Goal: Communication & Community: Connect with others

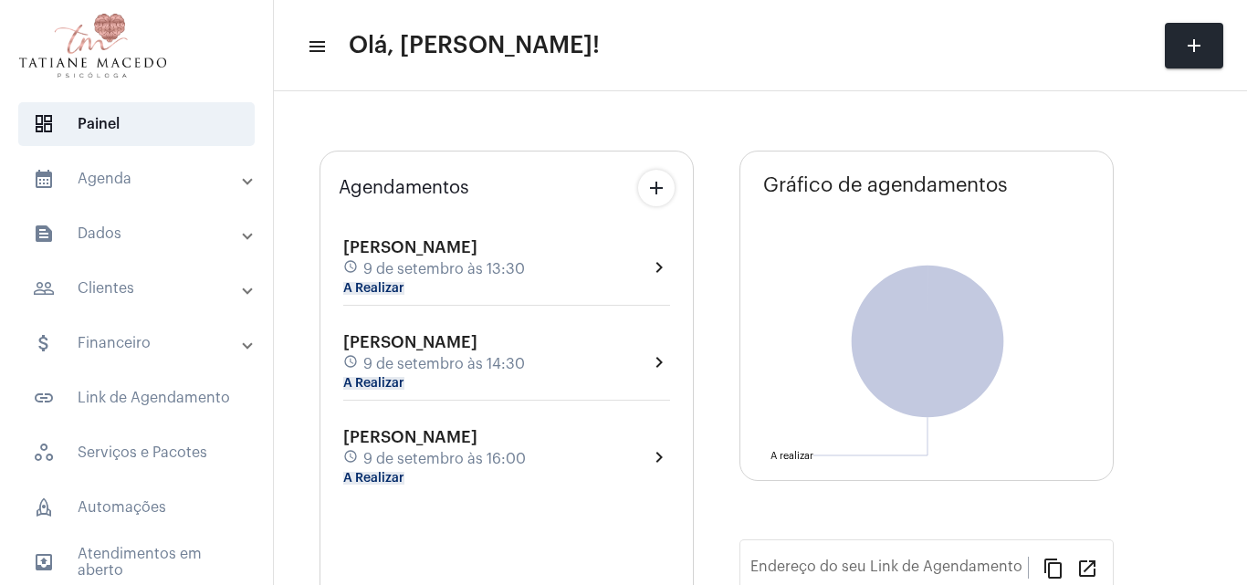
click at [471, 292] on div "Patricia Santana schedule 9 de setembro às 13:30 A Realizar" at bounding box center [434, 267] width 182 height 58
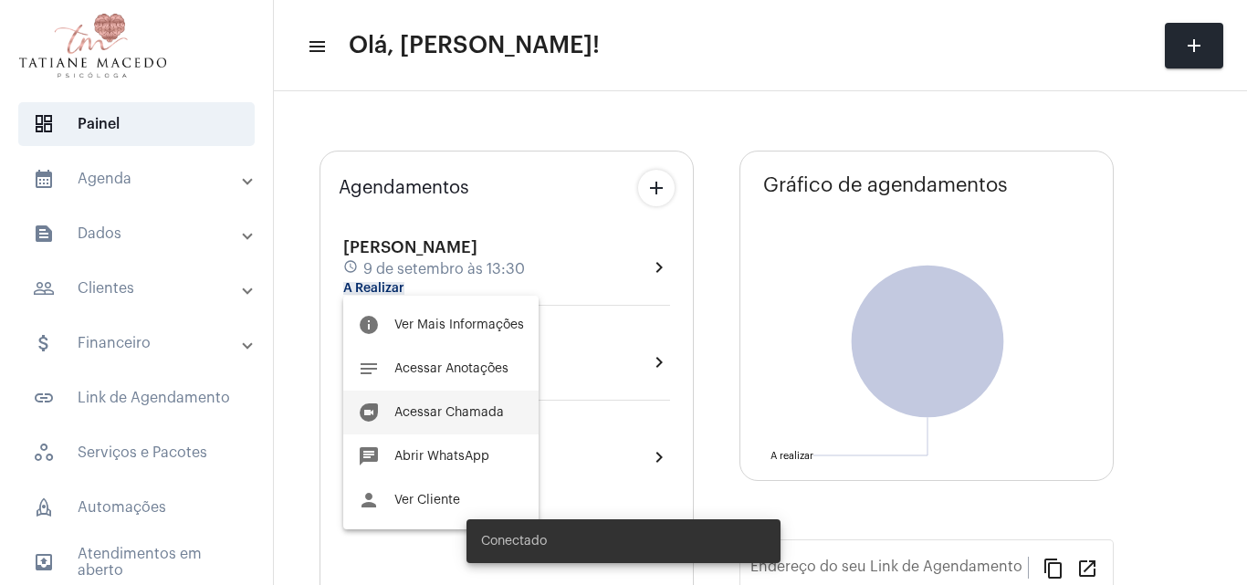
type input "[URL][DOMAIN_NAME]"
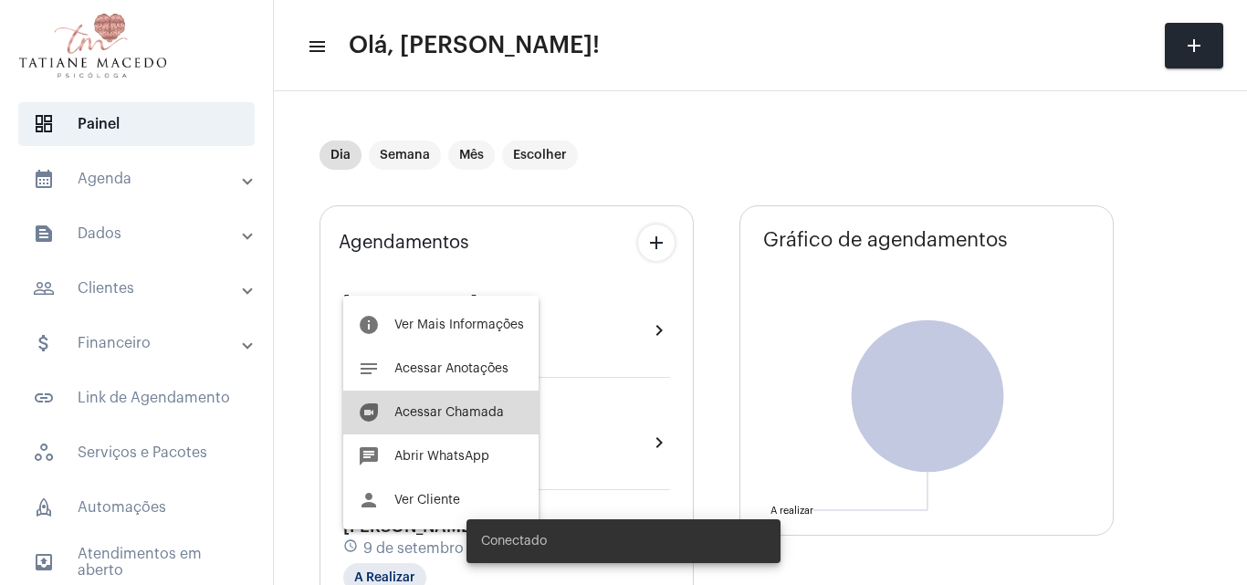
click at [452, 420] on button "duo [PERSON_NAME]" at bounding box center [440, 413] width 195 height 44
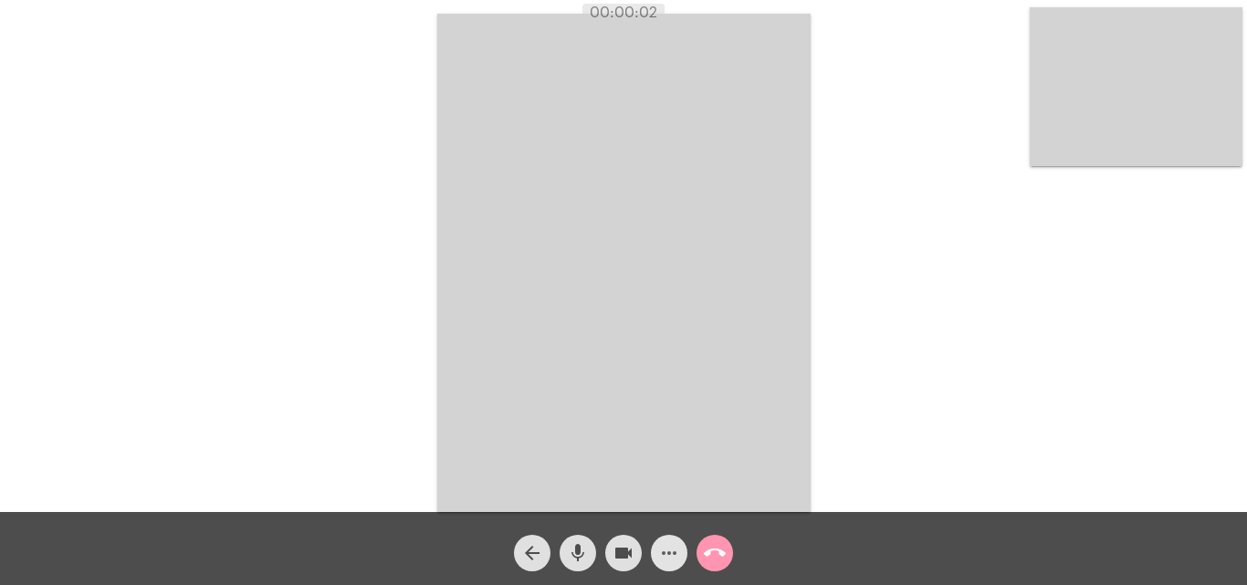
click at [660, 562] on mat-icon "more_horiz" at bounding box center [669, 553] width 22 height 22
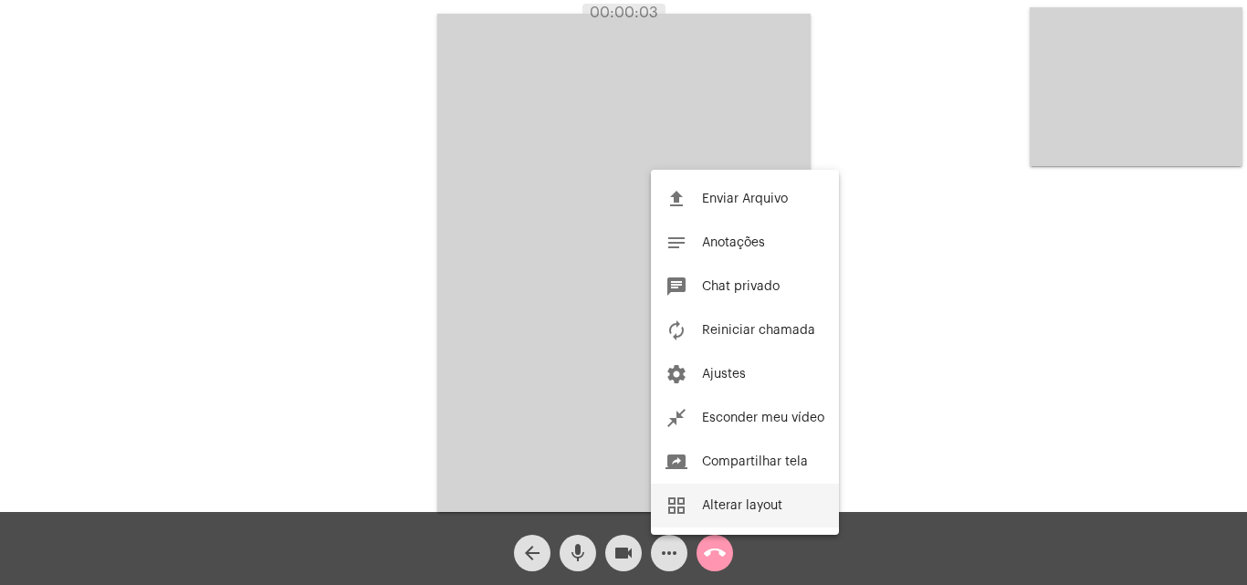
click at [764, 504] on span "Alterar layout" at bounding box center [742, 505] width 80 height 13
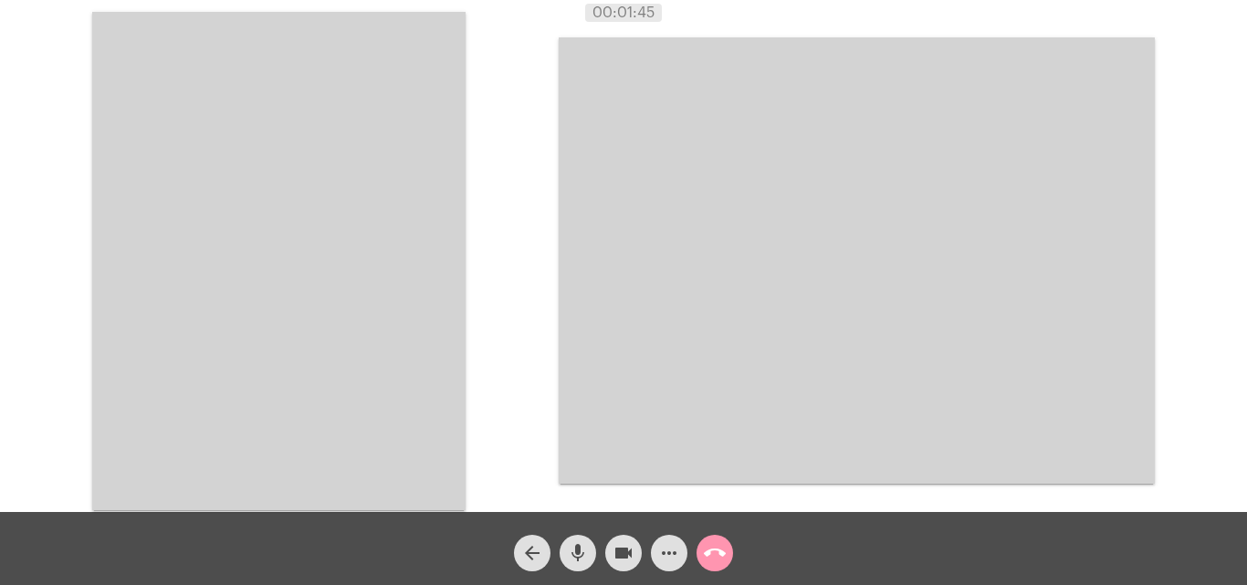
click at [651, 535] on button "more_horiz" at bounding box center [669, 553] width 37 height 37
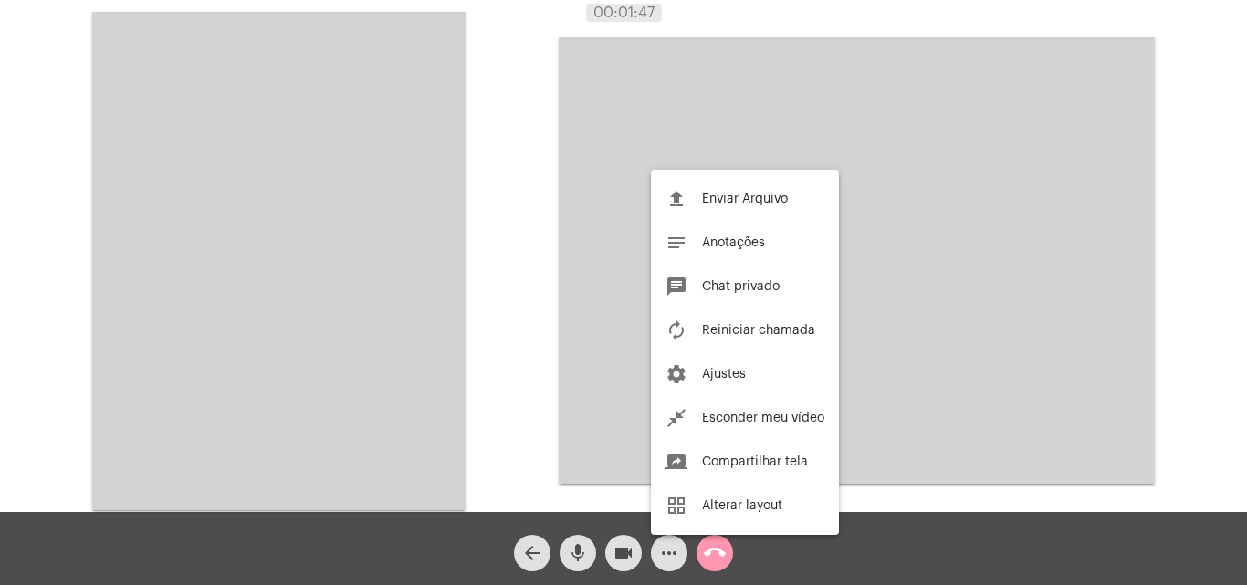
click at [1190, 260] on div at bounding box center [623, 292] width 1247 height 585
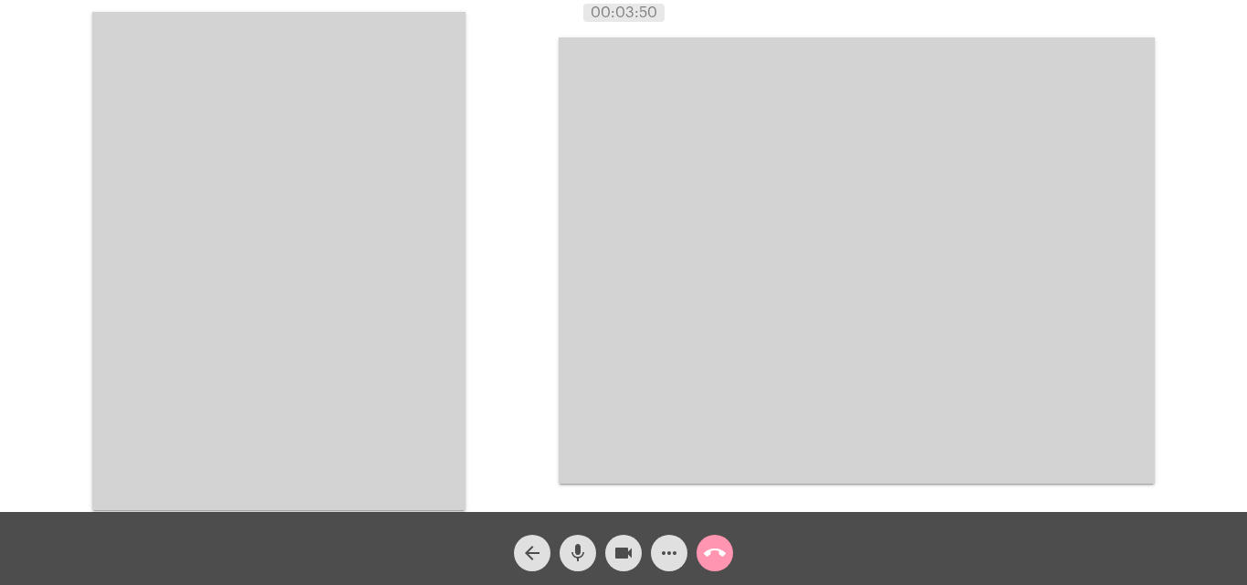
click at [1246, 369] on div "Acessando Câmera e Microfone..." at bounding box center [623, 256] width 1247 height 512
click at [1203, 343] on div "Acessando Câmera e Microfone..." at bounding box center [624, 259] width 1244 height 512
click at [1203, 341] on div "Acessando Câmera e Microfone..." at bounding box center [624, 259] width 1244 height 512
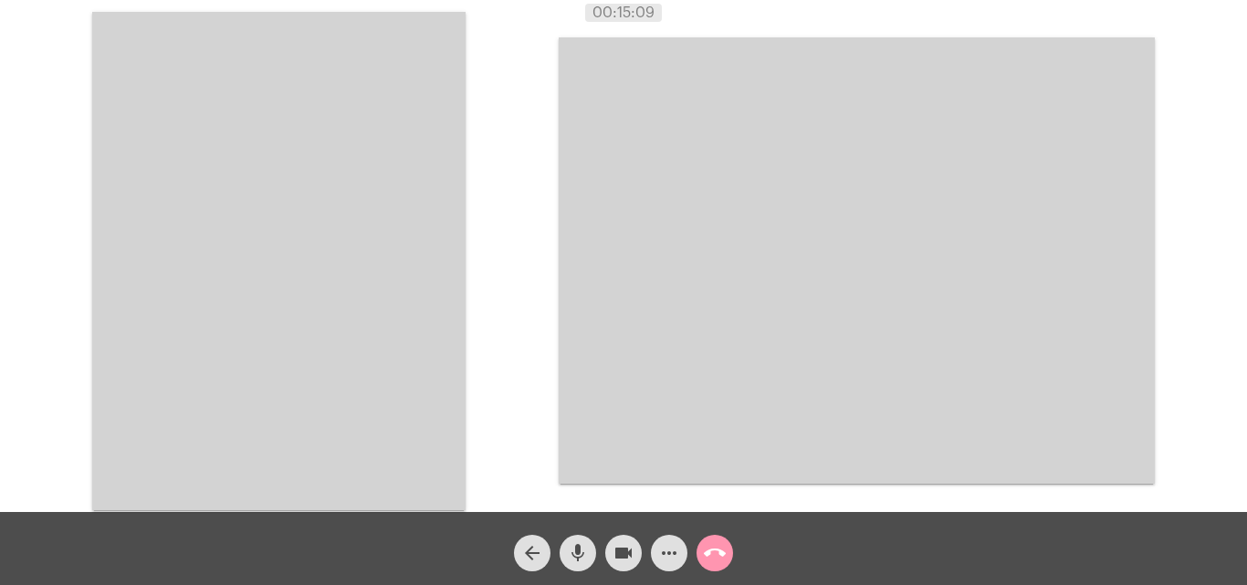
click at [1203, 341] on div "Acessando Câmera e Microfone..." at bounding box center [624, 259] width 1244 height 512
click at [1171, 267] on div "Acessando Câmera e Microfone..." at bounding box center [624, 259] width 1244 height 512
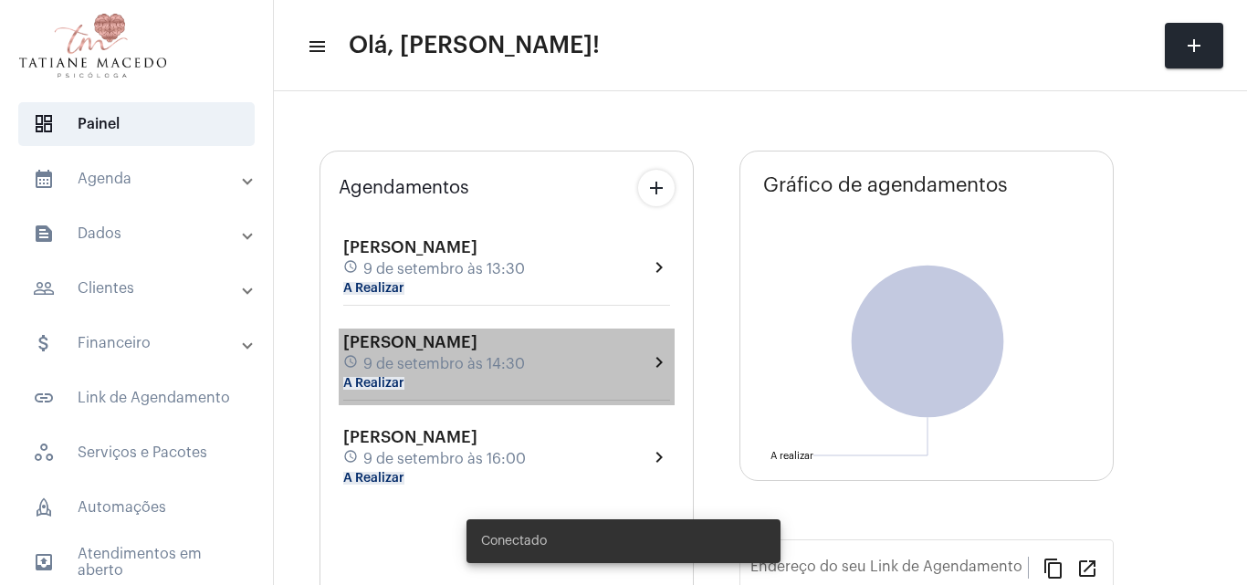
type input "[URL][DOMAIN_NAME]"
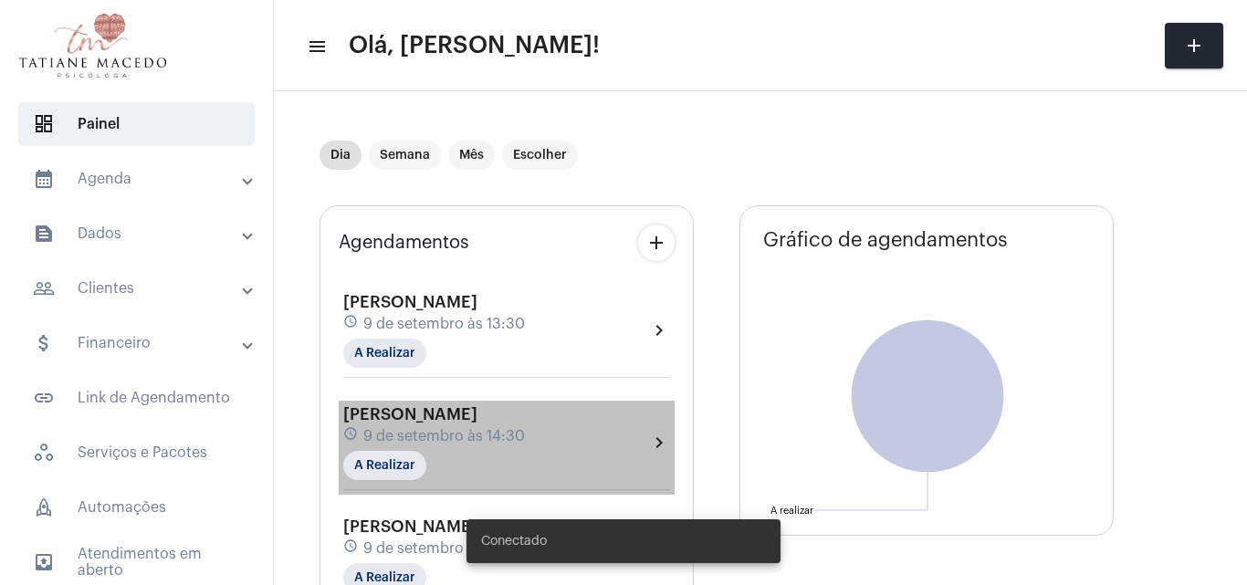
click at [531, 343] on div "[PERSON_NAME] schedule [DATE] 13:30 A Realizar chevron_right [PERSON_NAME] sche…" at bounding box center [507, 433] width 336 height 327
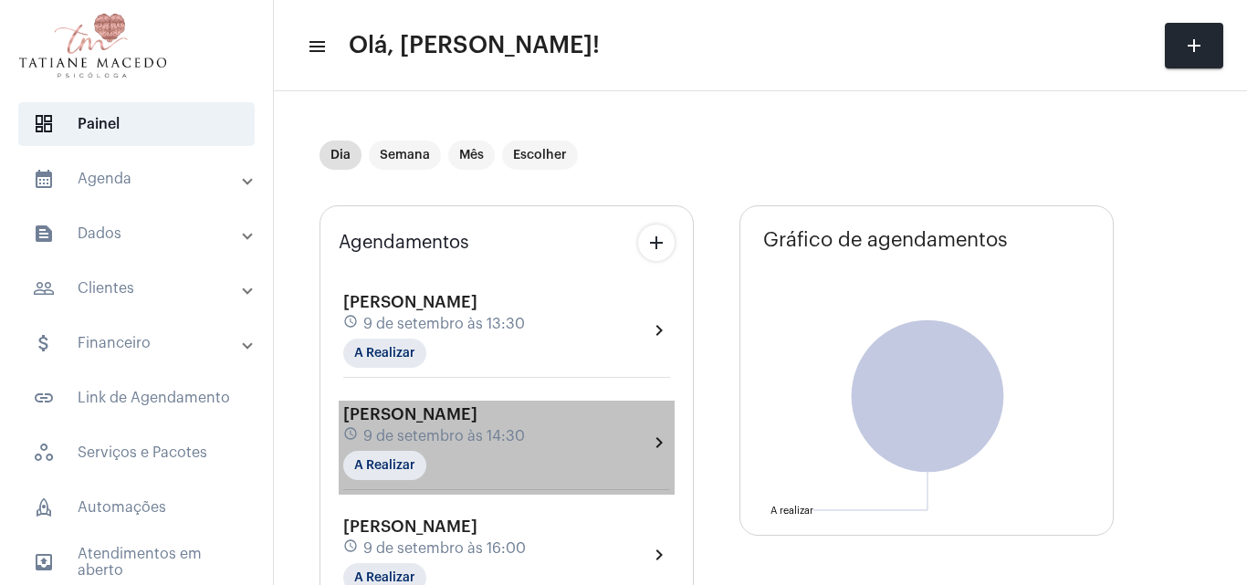
click at [508, 405] on div "[PERSON_NAME] schedule [DATE] 14:30 A Realizar" at bounding box center [434, 442] width 182 height 75
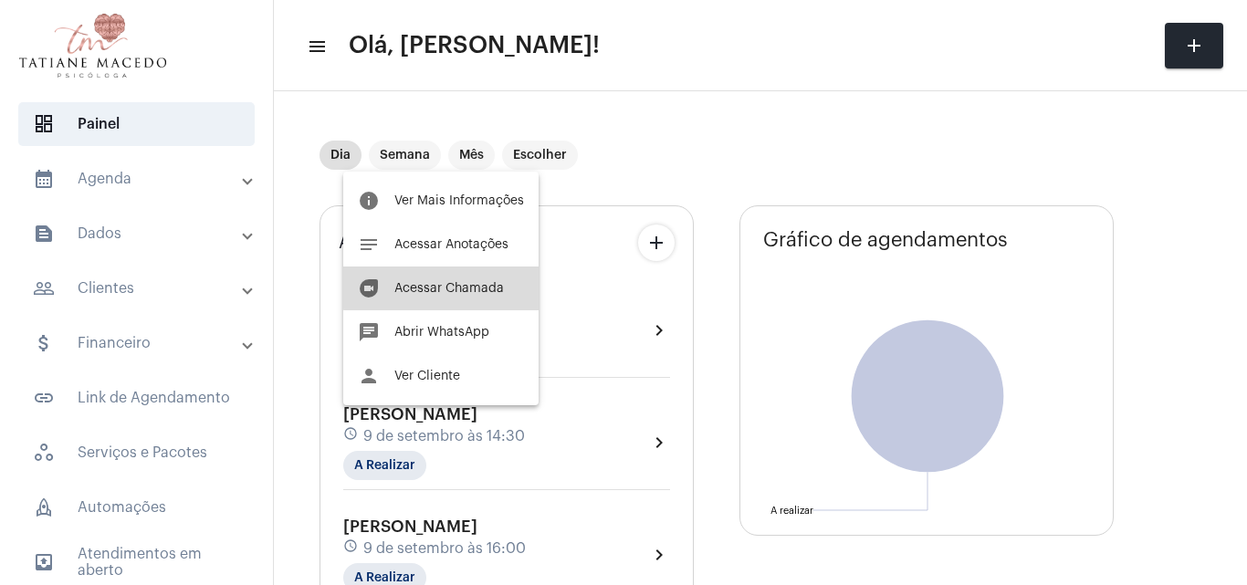
click at [505, 279] on button "duo [PERSON_NAME]" at bounding box center [440, 289] width 195 height 44
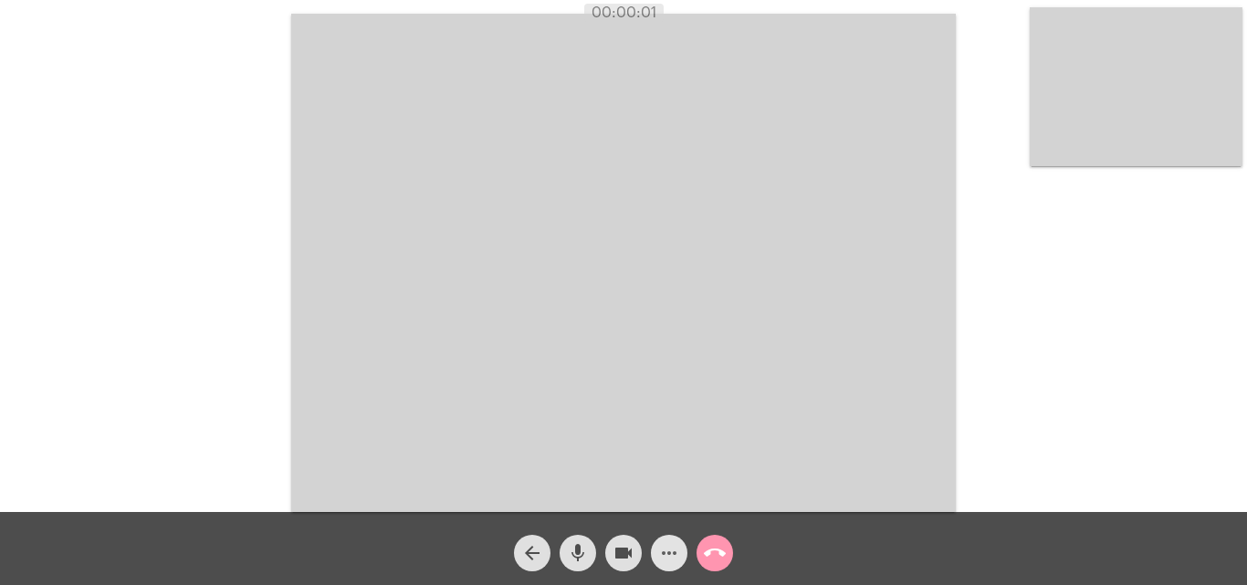
click at [666, 560] on mat-icon "more_horiz" at bounding box center [669, 553] width 22 height 22
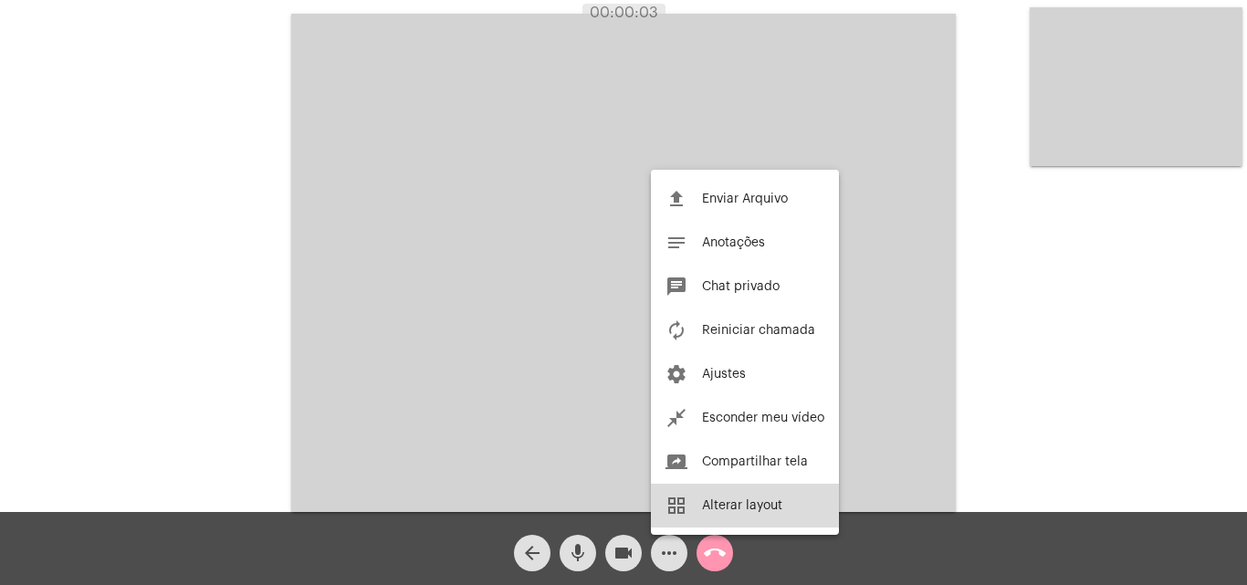
click at [703, 513] on button "grid_view Alterar layout" at bounding box center [745, 506] width 188 height 44
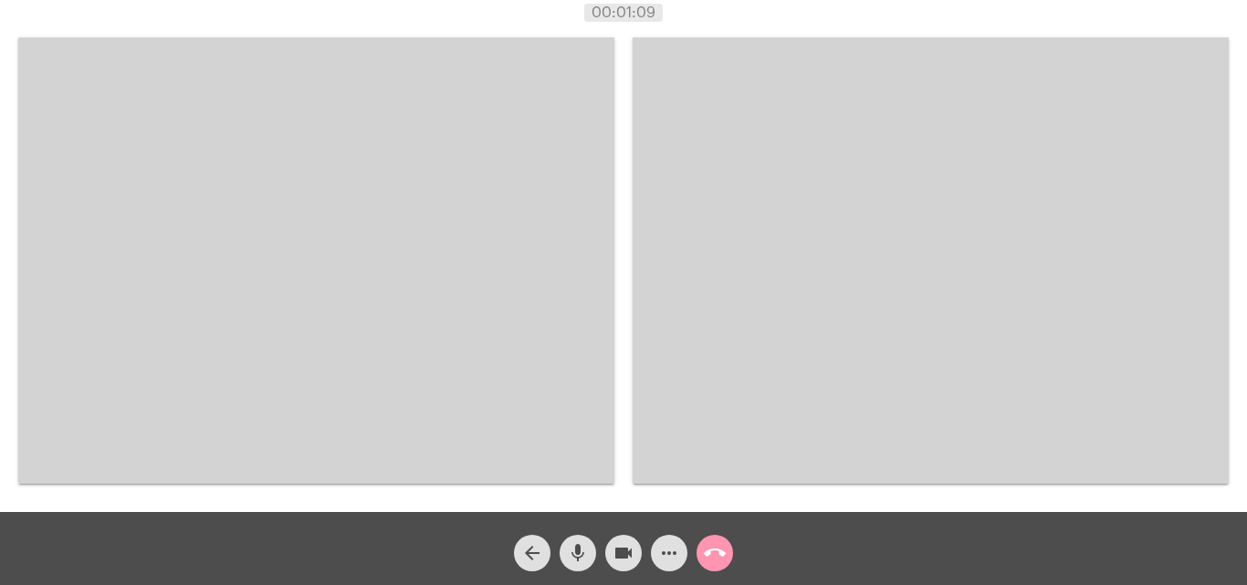
click at [677, 543] on mat-icon "more_horiz" at bounding box center [669, 553] width 22 height 22
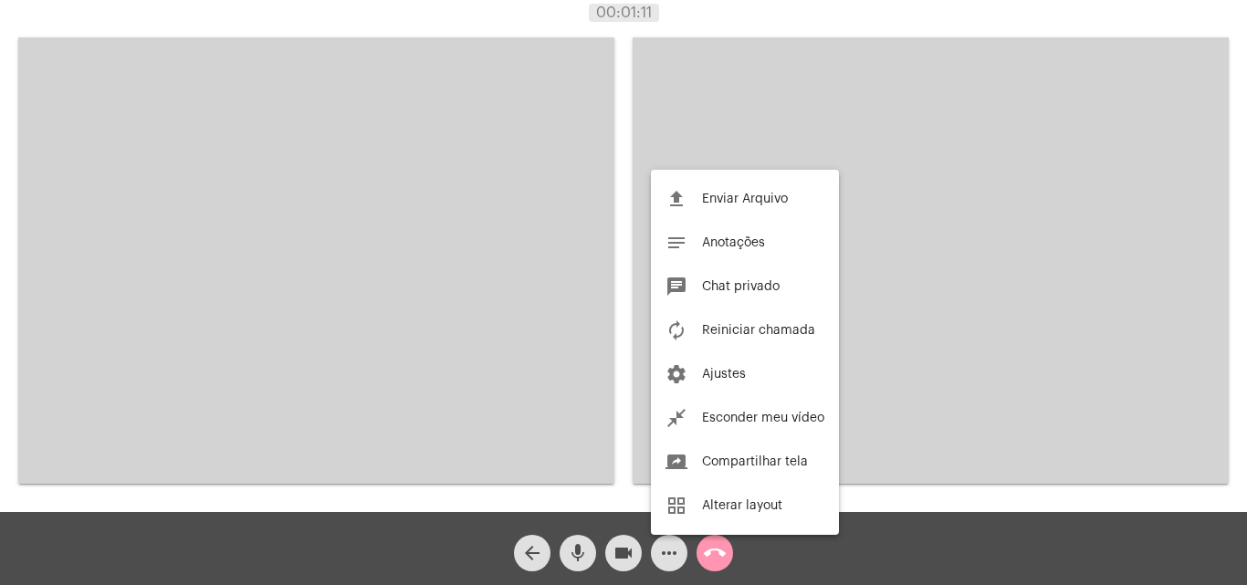
click at [1030, 510] on div at bounding box center [623, 292] width 1247 height 585
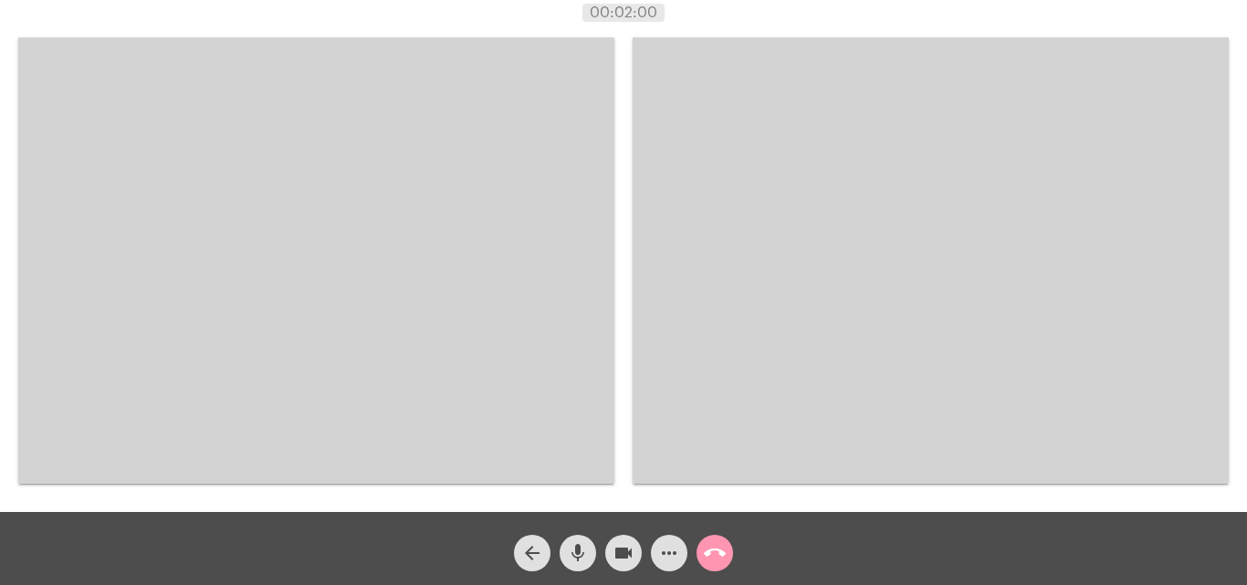
click at [1246, 310] on div "Acessando Câmera e Microfone..." at bounding box center [623, 256] width 1247 height 512
